Goal: Find specific page/section: Find specific page/section

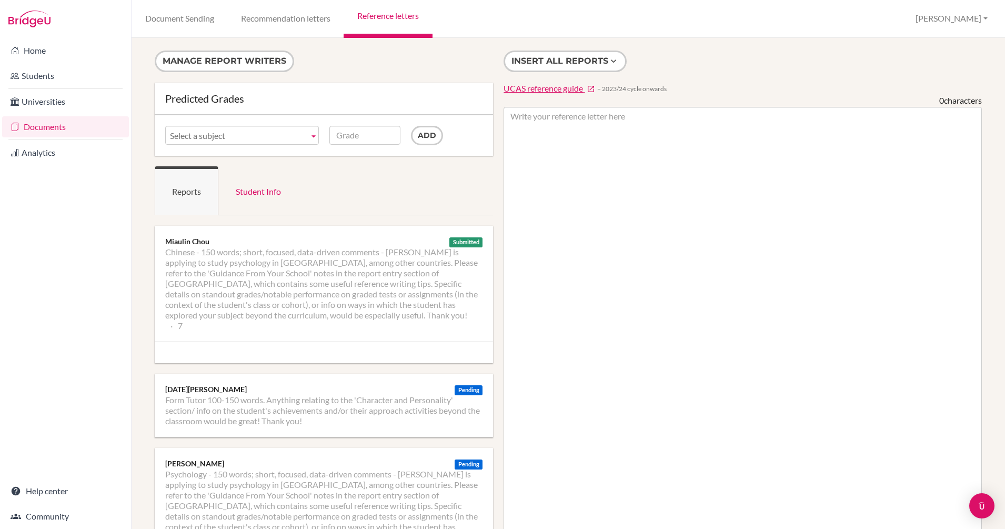
click at [55, 127] on link "Documents" at bounding box center [65, 126] width 127 height 21
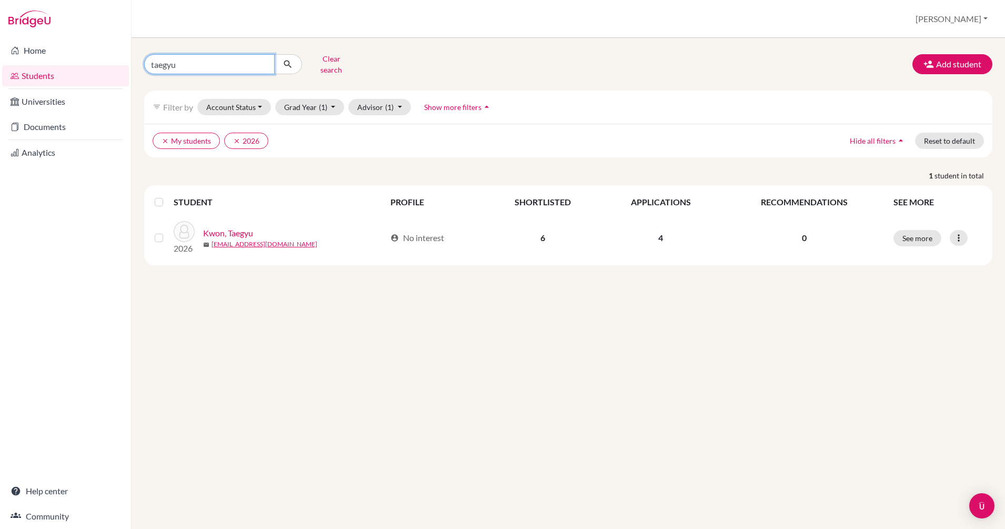
click at [263, 62] on input "taegyu" at bounding box center [209, 64] width 130 height 20
type input "[PERSON_NAME]"
click button "submit" at bounding box center [288, 64] width 28 height 20
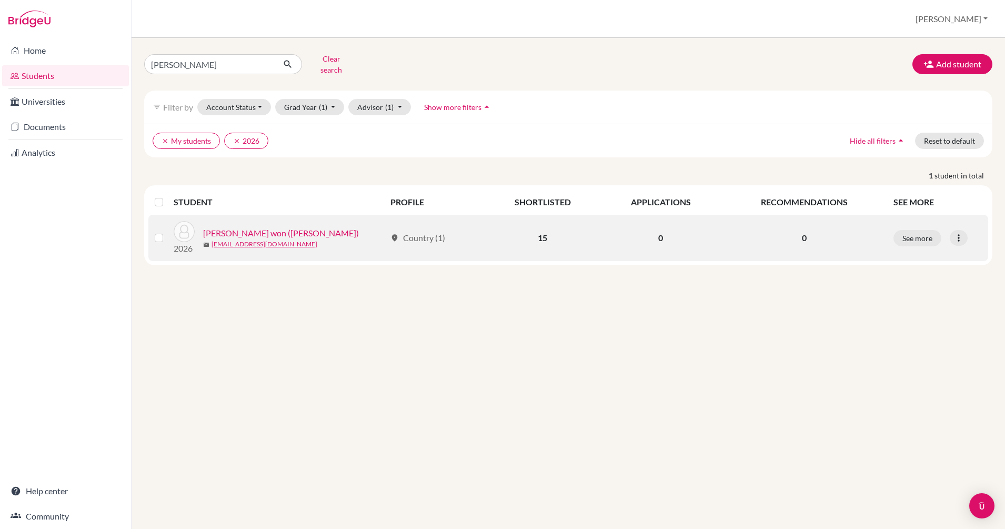
click at [262, 227] on link "[PERSON_NAME] won ([PERSON_NAME])" at bounding box center [281, 233] width 156 height 13
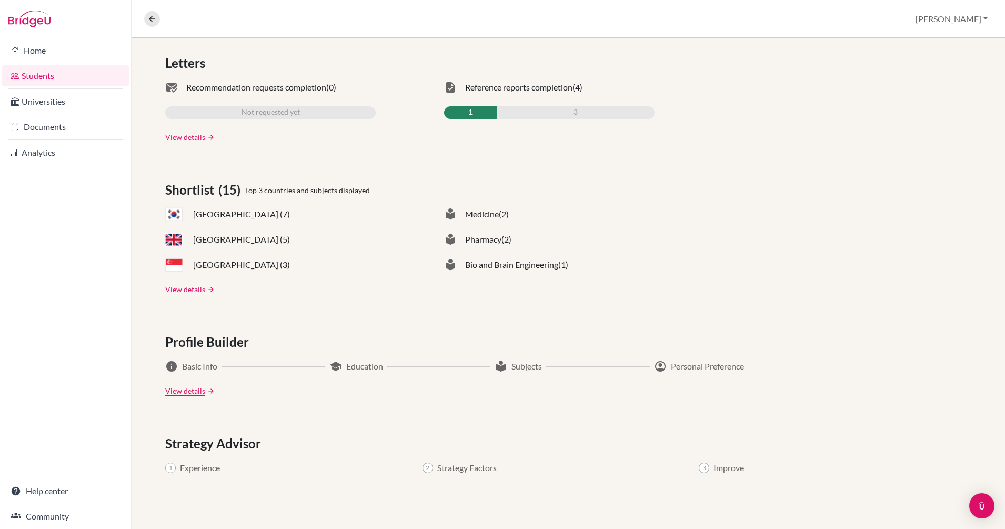
scroll to position [324, 0]
click at [189, 293] on link "View details" at bounding box center [185, 289] width 40 height 11
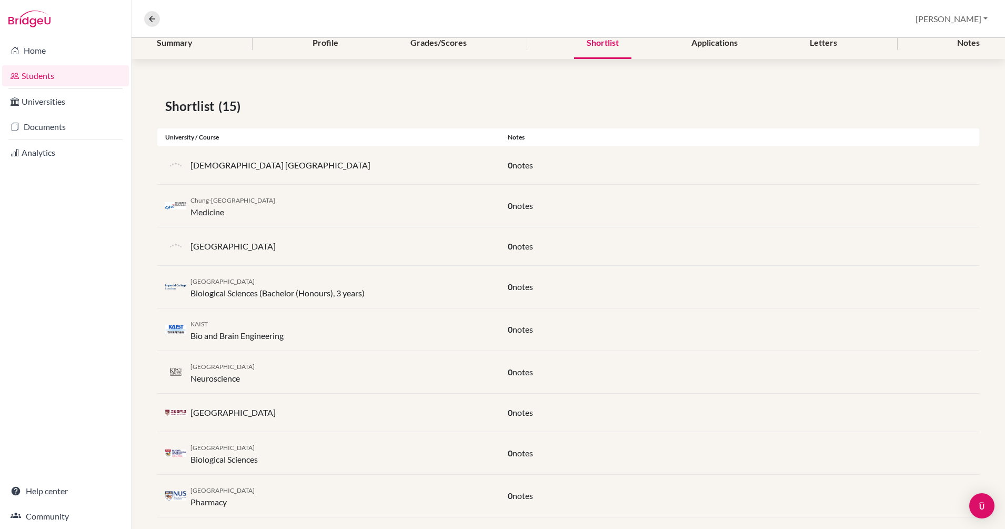
scroll to position [137, 0]
